Goal: Task Accomplishment & Management: Use online tool/utility

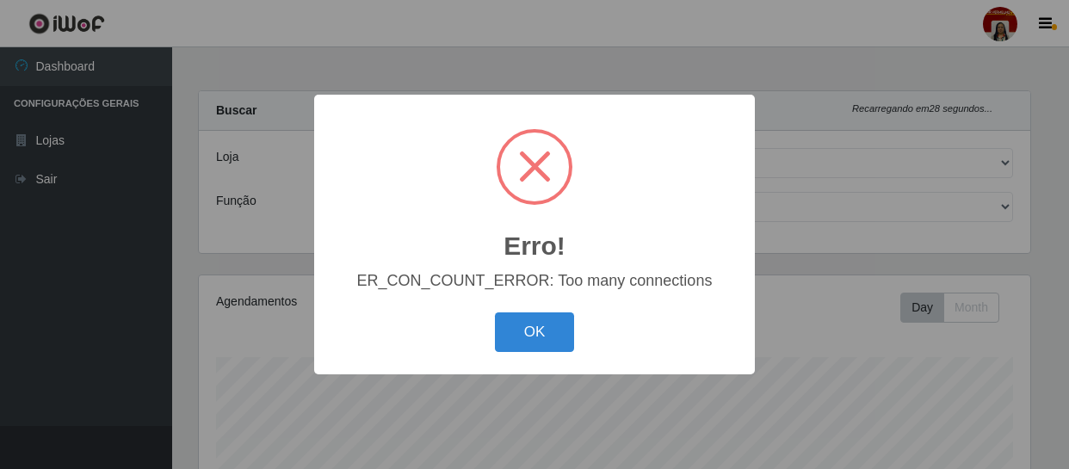
select select "251"
select select "22"
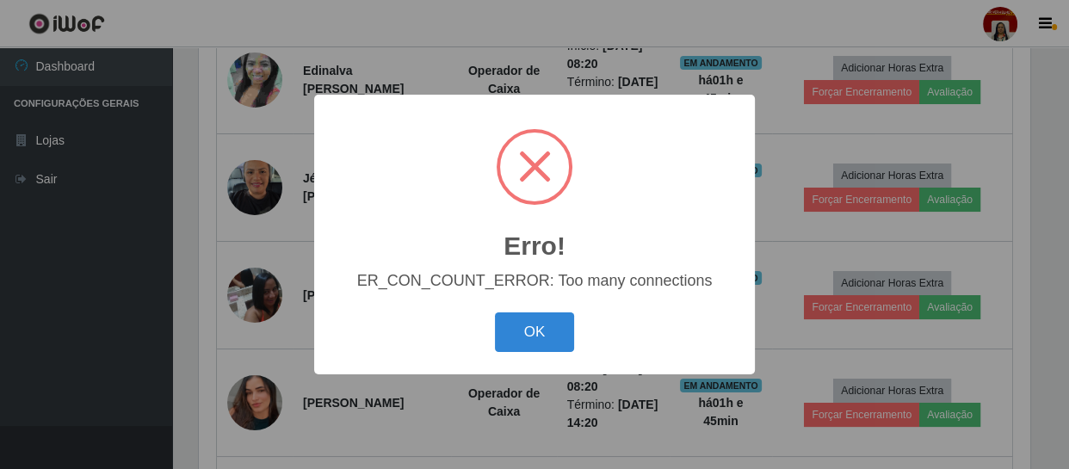
scroll to position [357, 830]
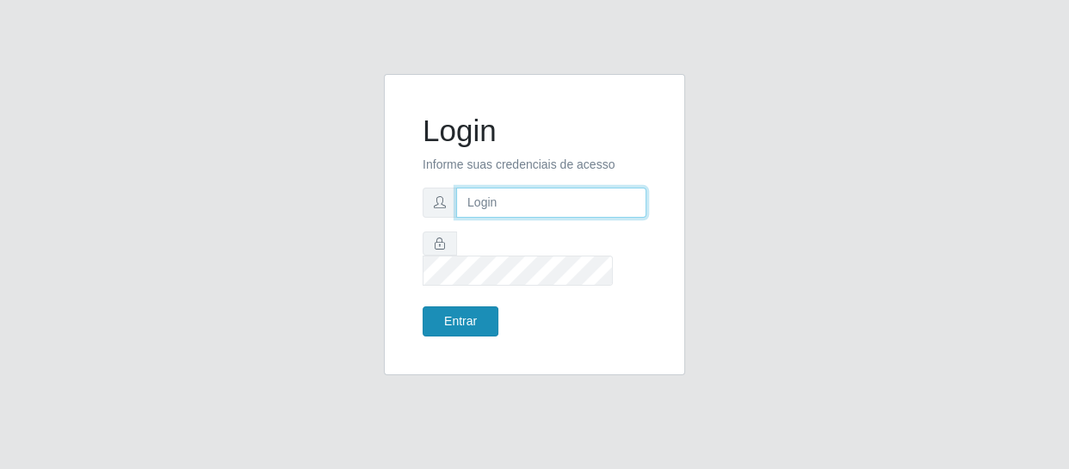
type input "[EMAIL_ADDRESS][DOMAIN_NAME]"
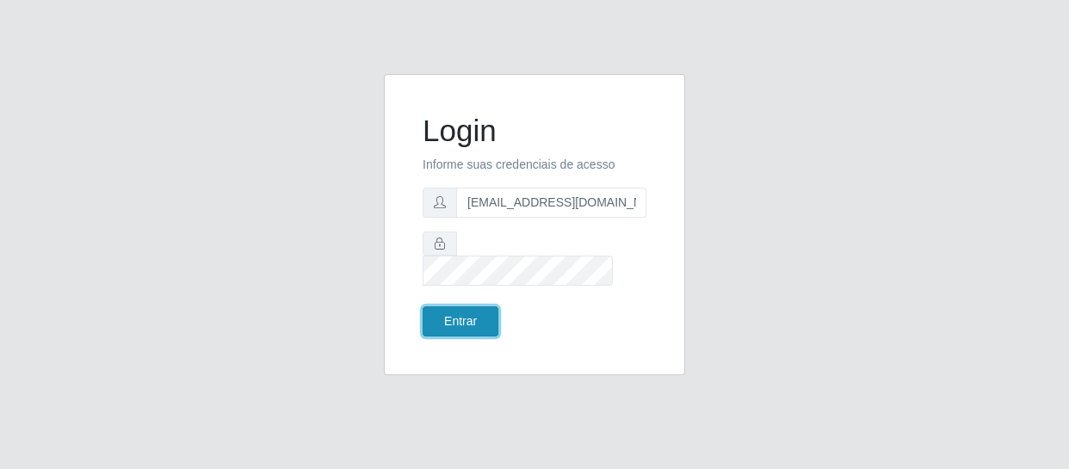
click at [434, 306] on button "Entrar" at bounding box center [460, 321] width 76 height 30
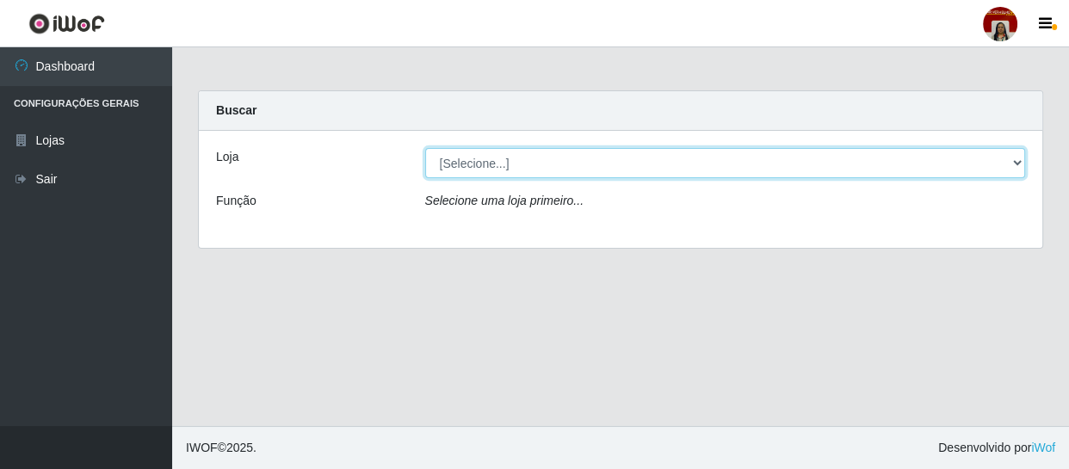
click at [499, 162] on select "[Selecione...] Mar Vermelho - Loja 04" at bounding box center [725, 163] width 600 height 30
select select "251"
click at [425, 148] on select "[Selecione...] Mar Vermelho - Loja 04" at bounding box center [725, 163] width 600 height 30
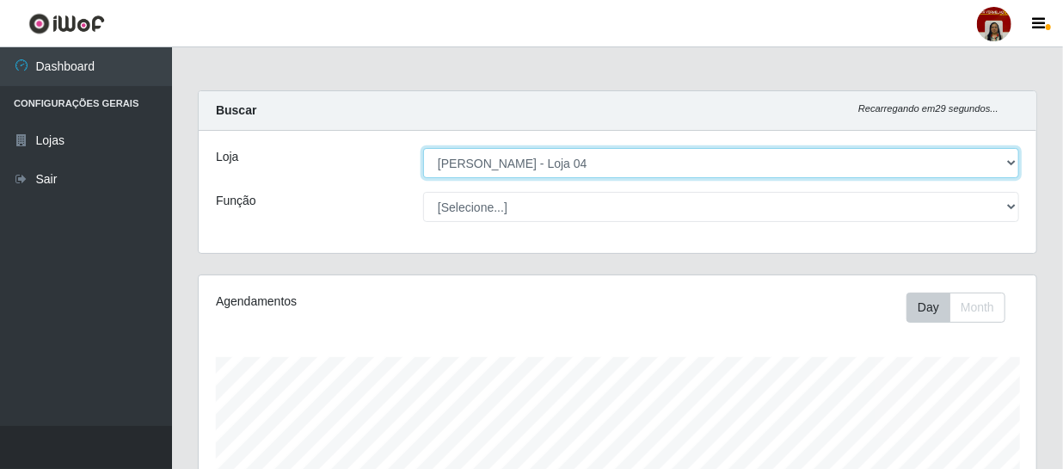
scroll to position [357, 838]
